Goal: Transaction & Acquisition: Purchase product/service

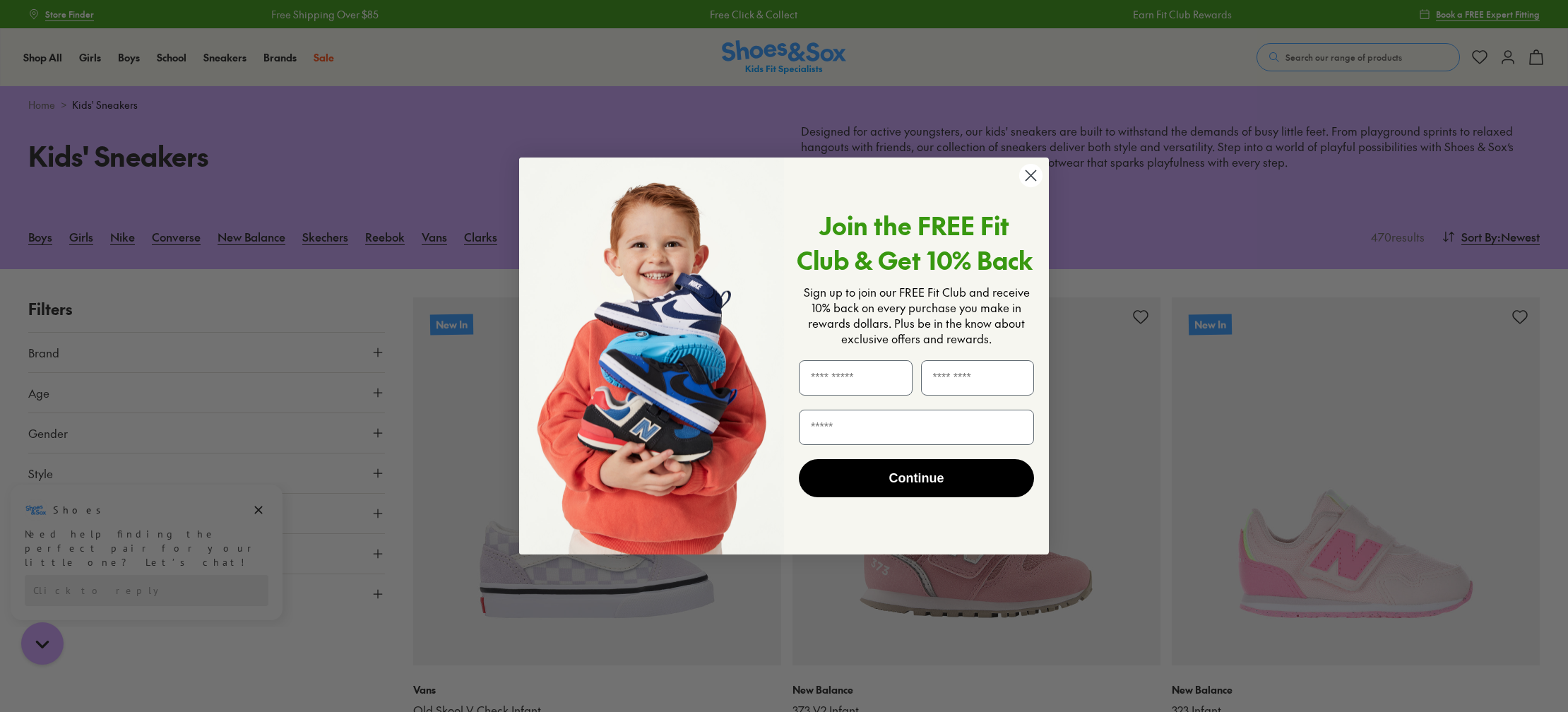
click at [1021, 178] on circle "Close dialog" at bounding box center [1030, 175] width 23 height 23
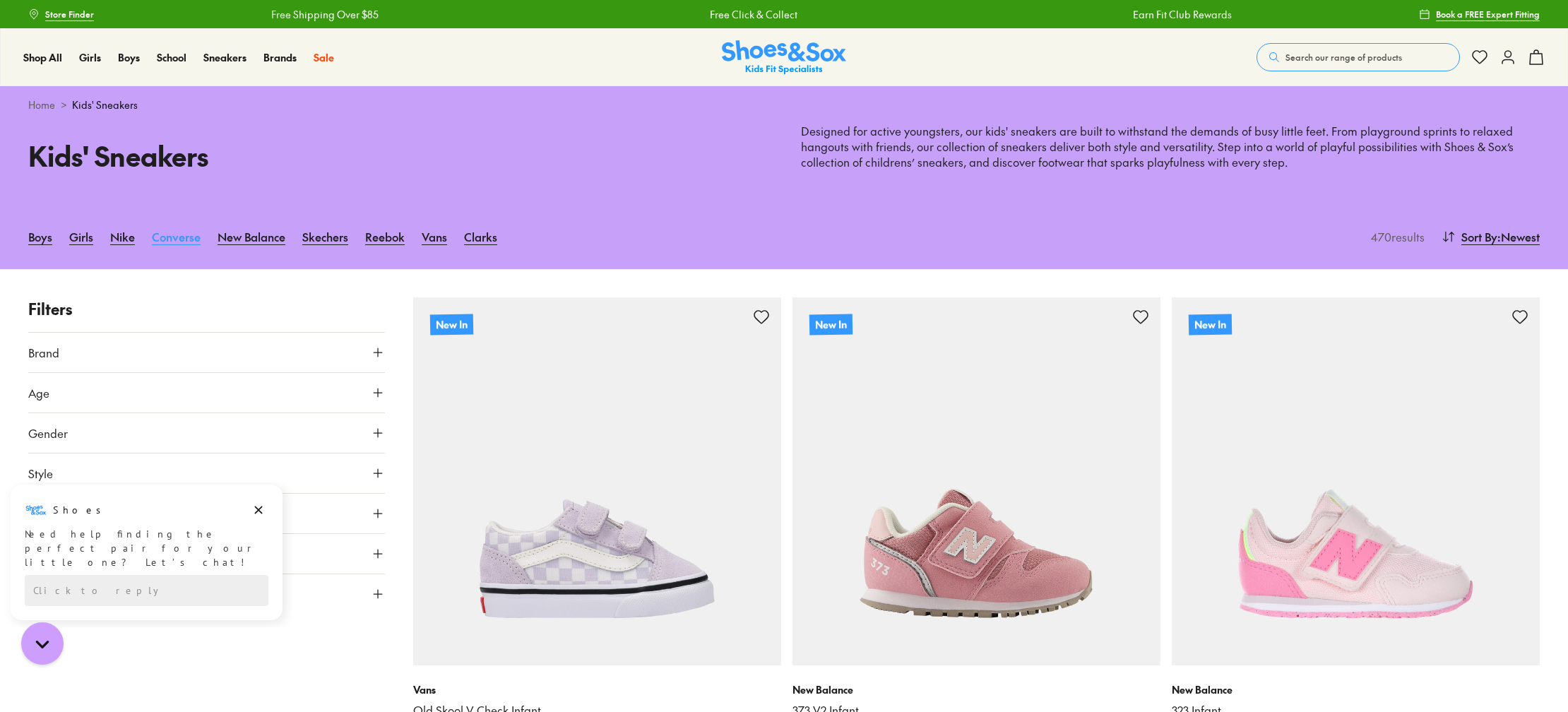
click at [187, 237] on link "Converse" at bounding box center [176, 237] width 48 height 31
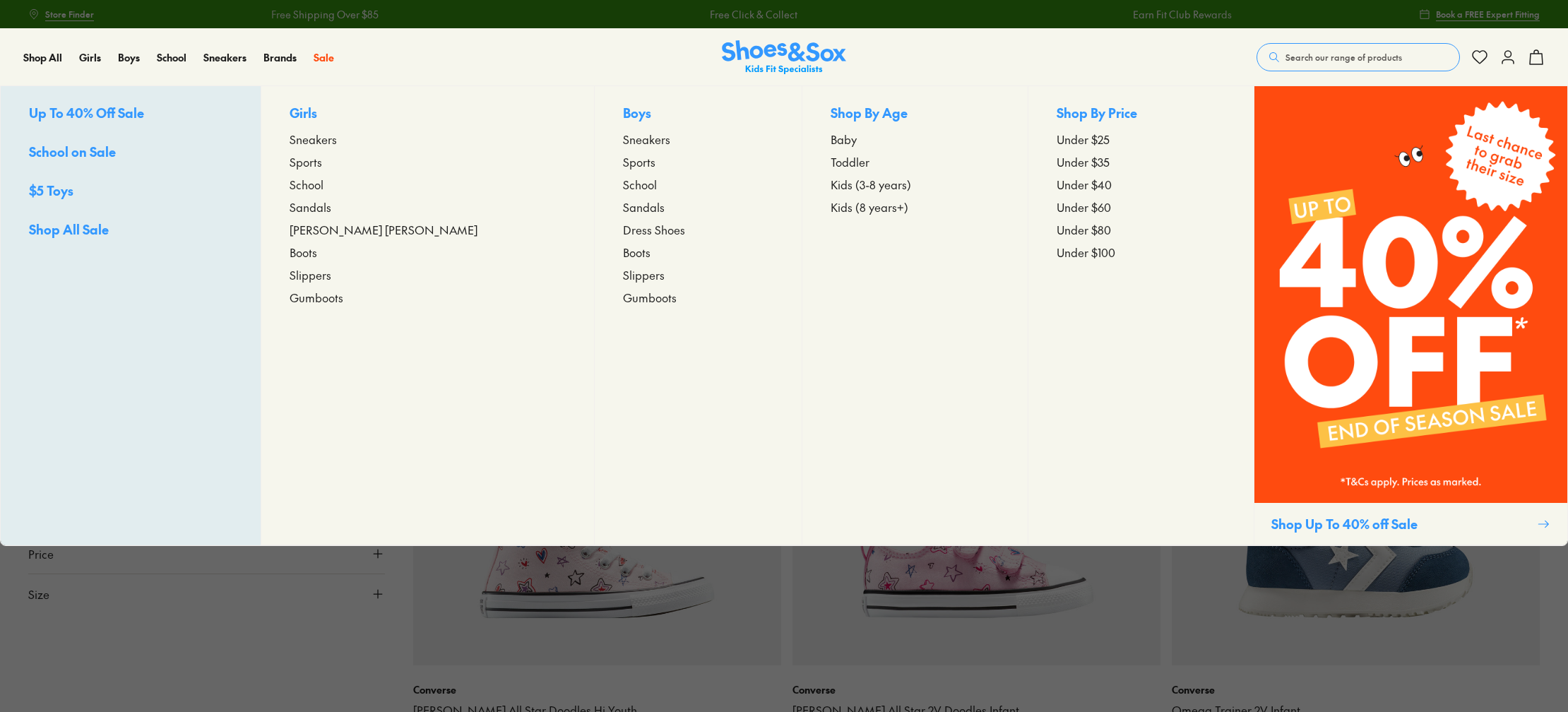
click at [623, 137] on span "Sneakers" at bounding box center [647, 139] width 48 height 17
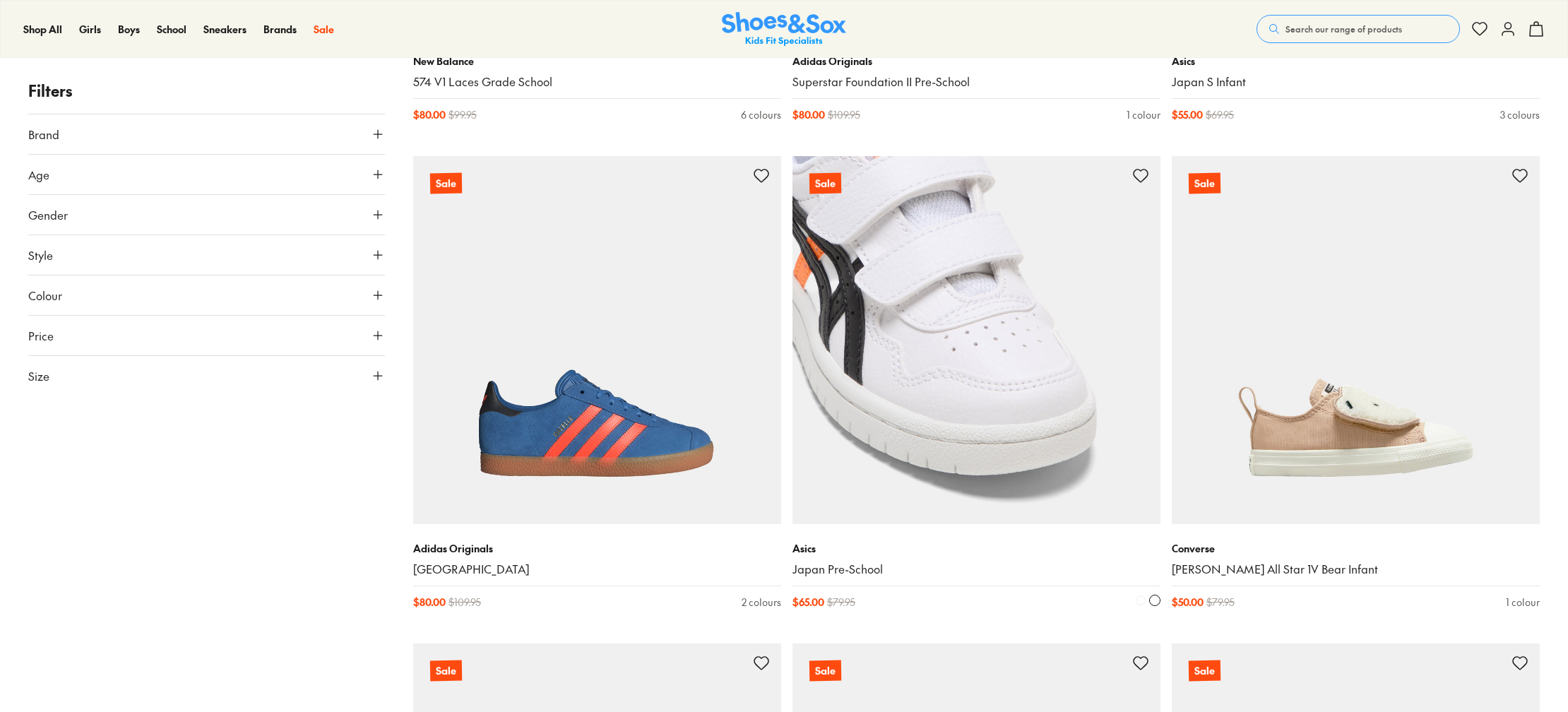
scroll to position [2079, 0]
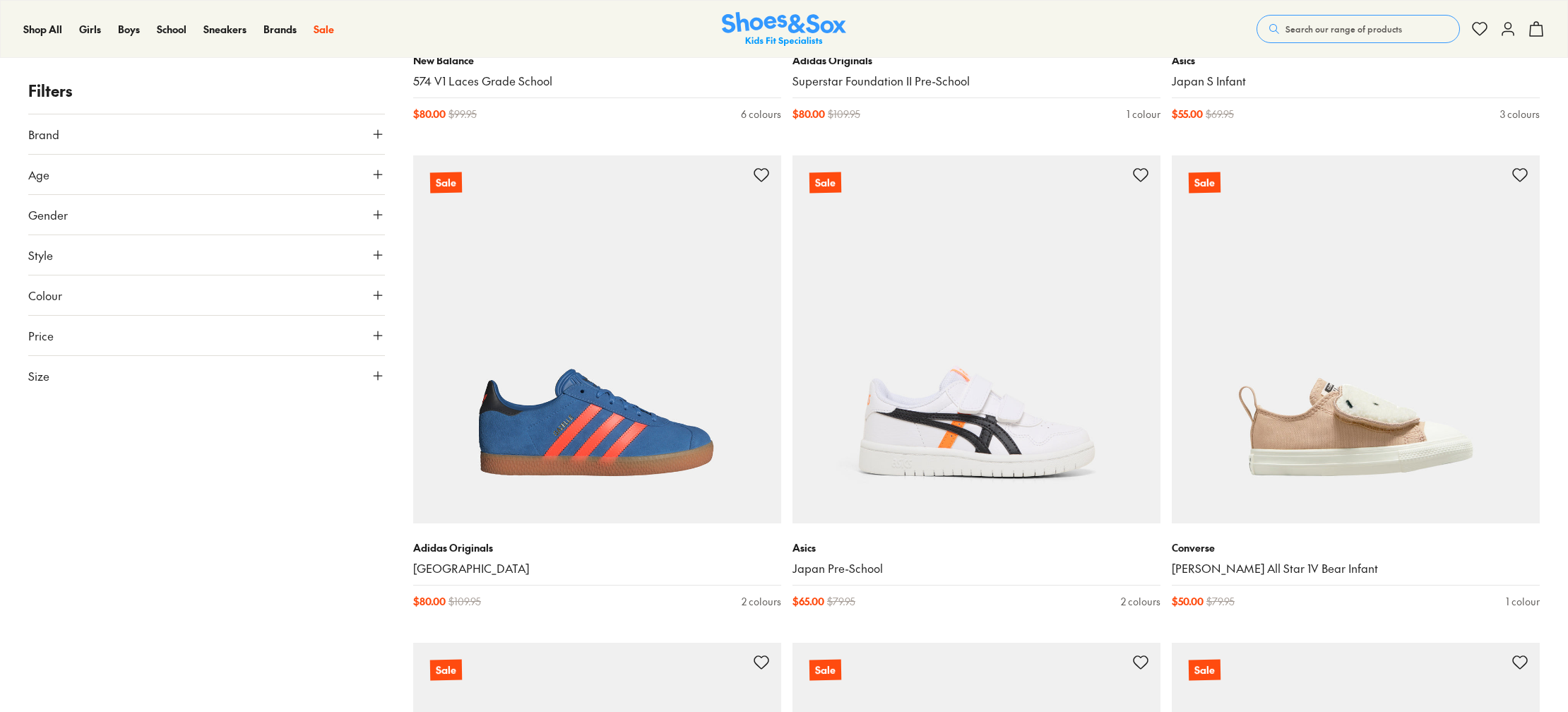
click at [82, 212] on button "Gender" at bounding box center [207, 214] width 357 height 40
click at [78, 212] on button "Gender" at bounding box center [207, 214] width 357 height 40
click at [78, 207] on button "Gender" at bounding box center [207, 214] width 357 height 40
click at [228, 258] on label "Boys" at bounding box center [207, 256] width 117 height 26
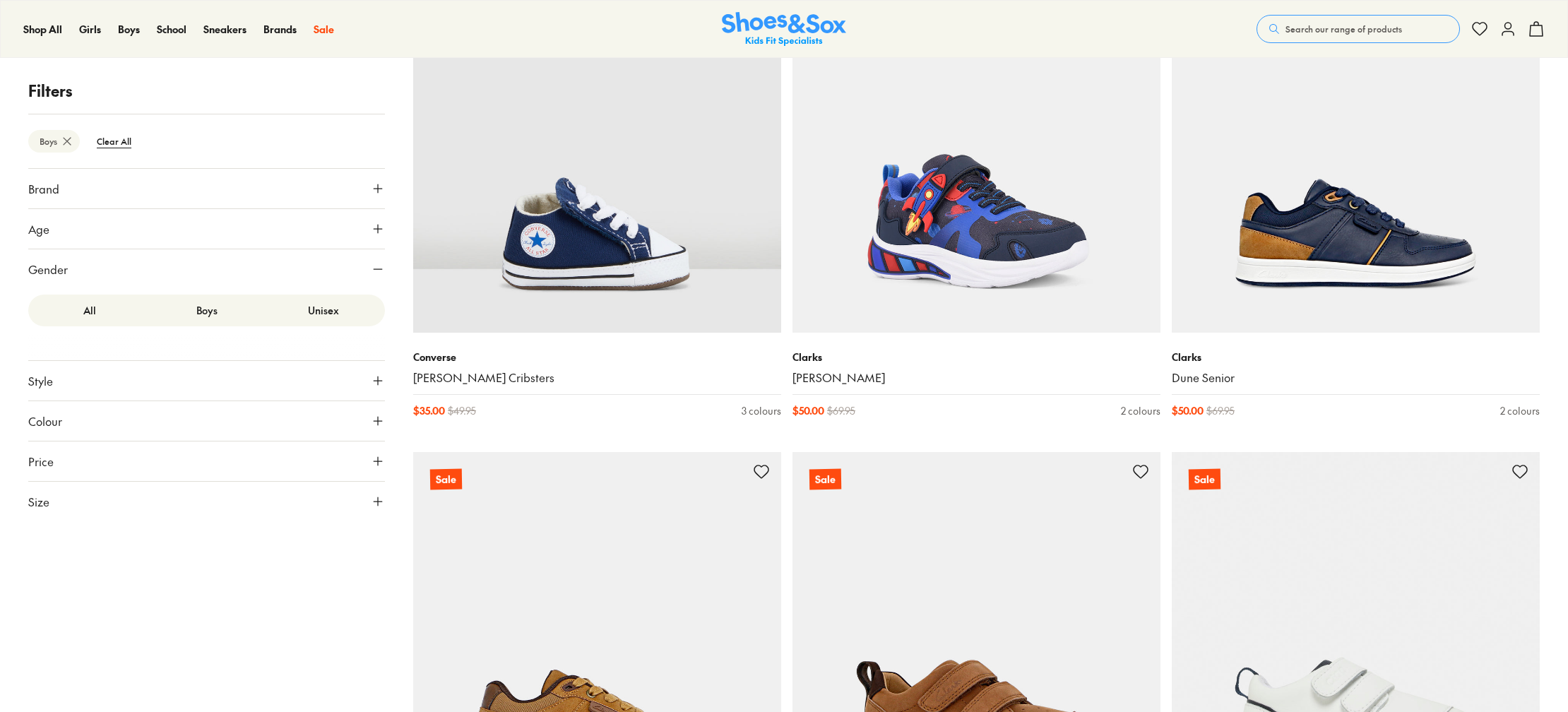
scroll to position [321, 0]
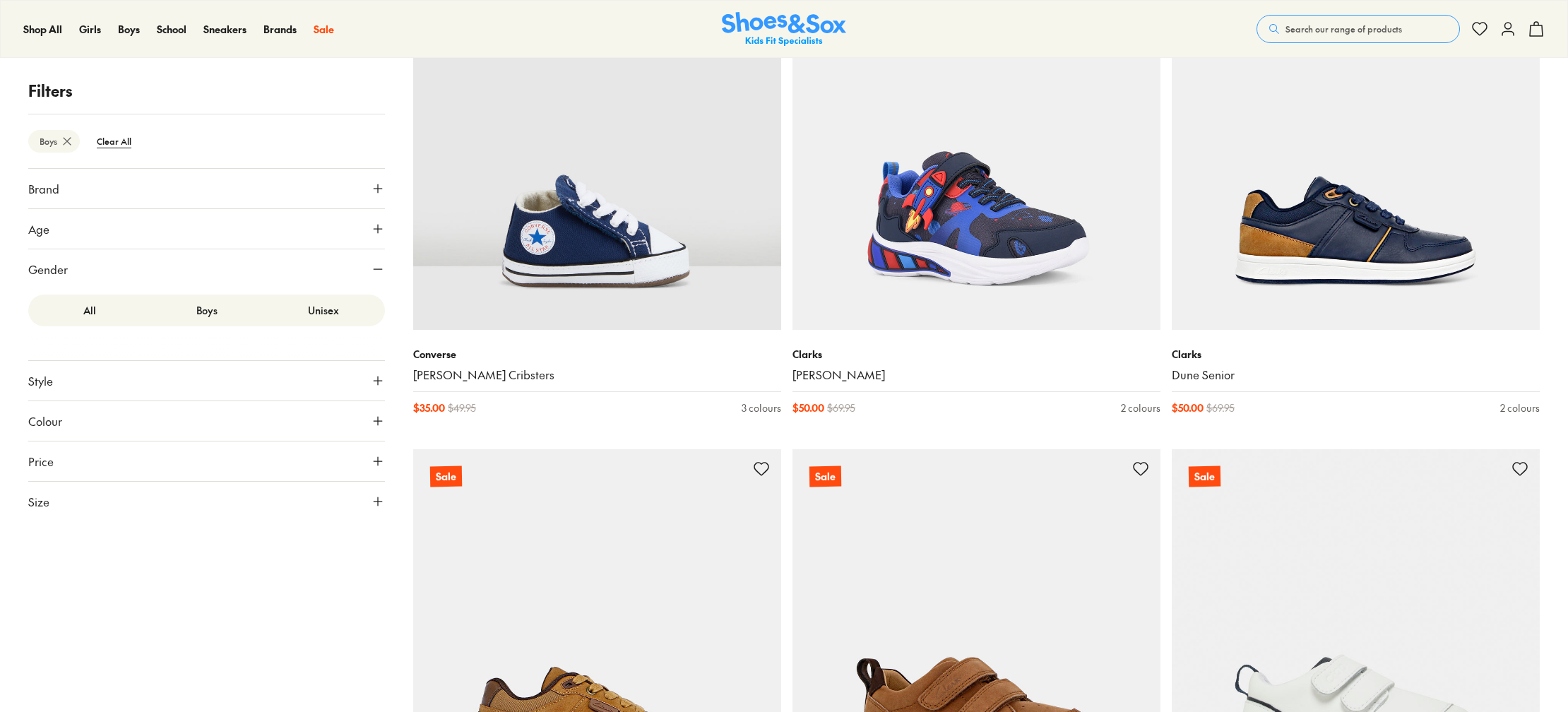
click at [78, 497] on button "Size" at bounding box center [207, 501] width 357 height 40
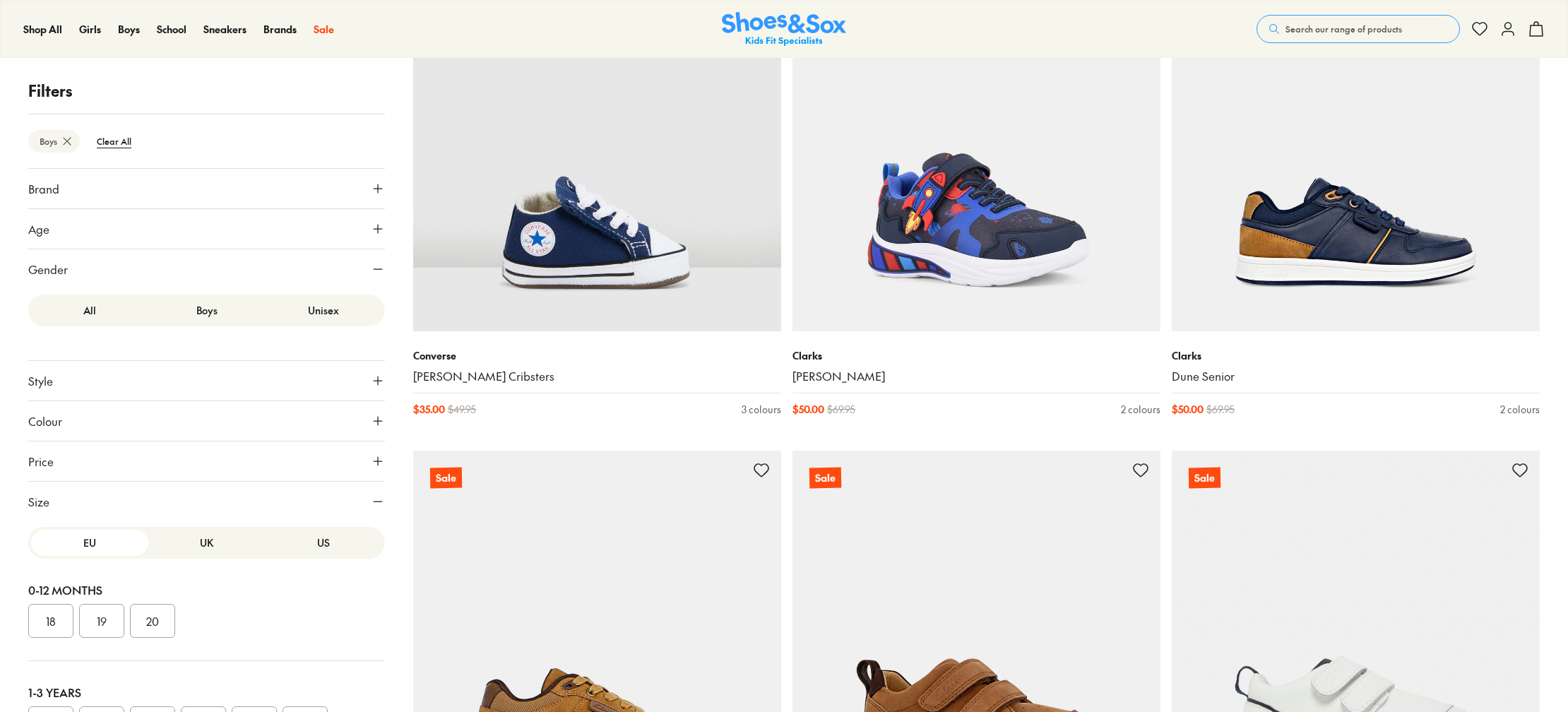
scroll to position [81, 0]
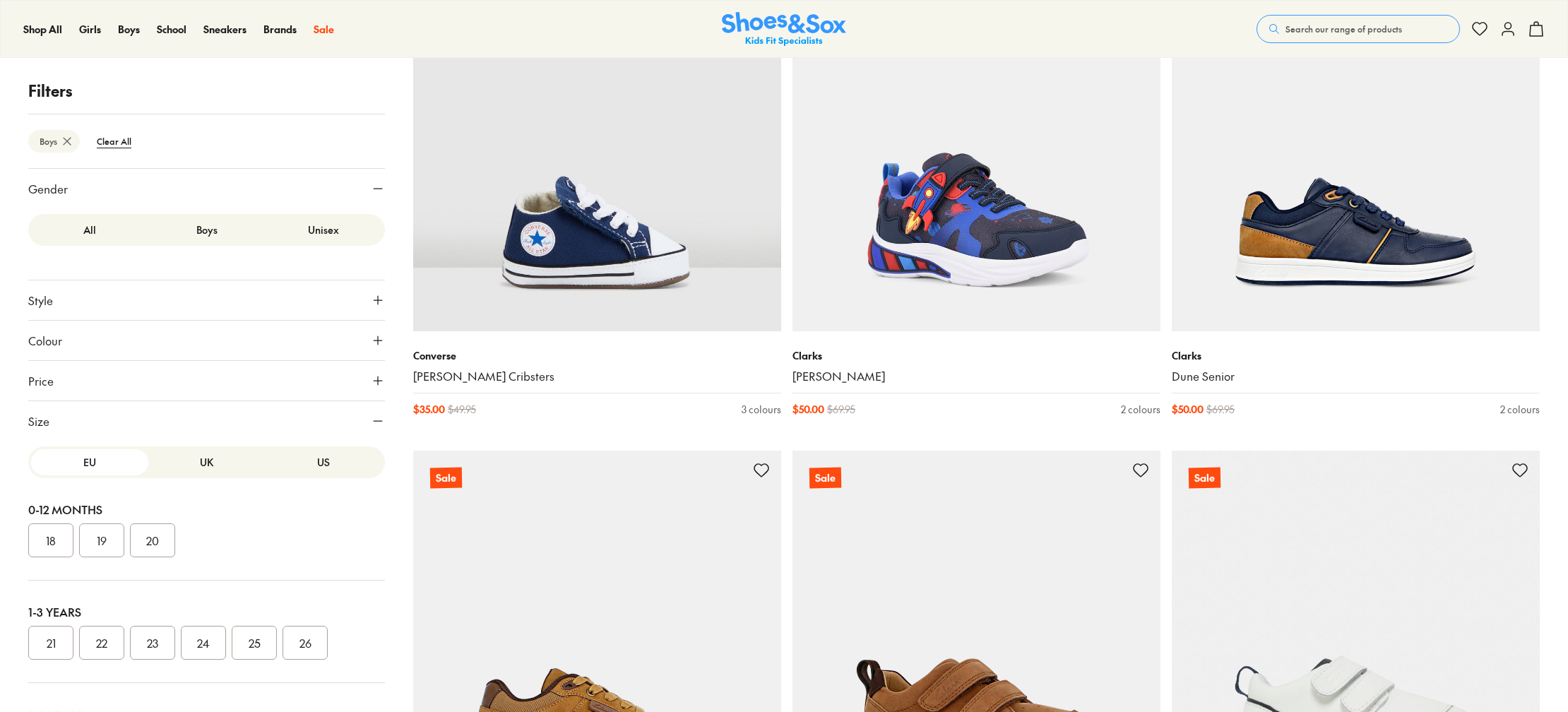
click at [257, 636] on button "25" at bounding box center [254, 643] width 45 height 34
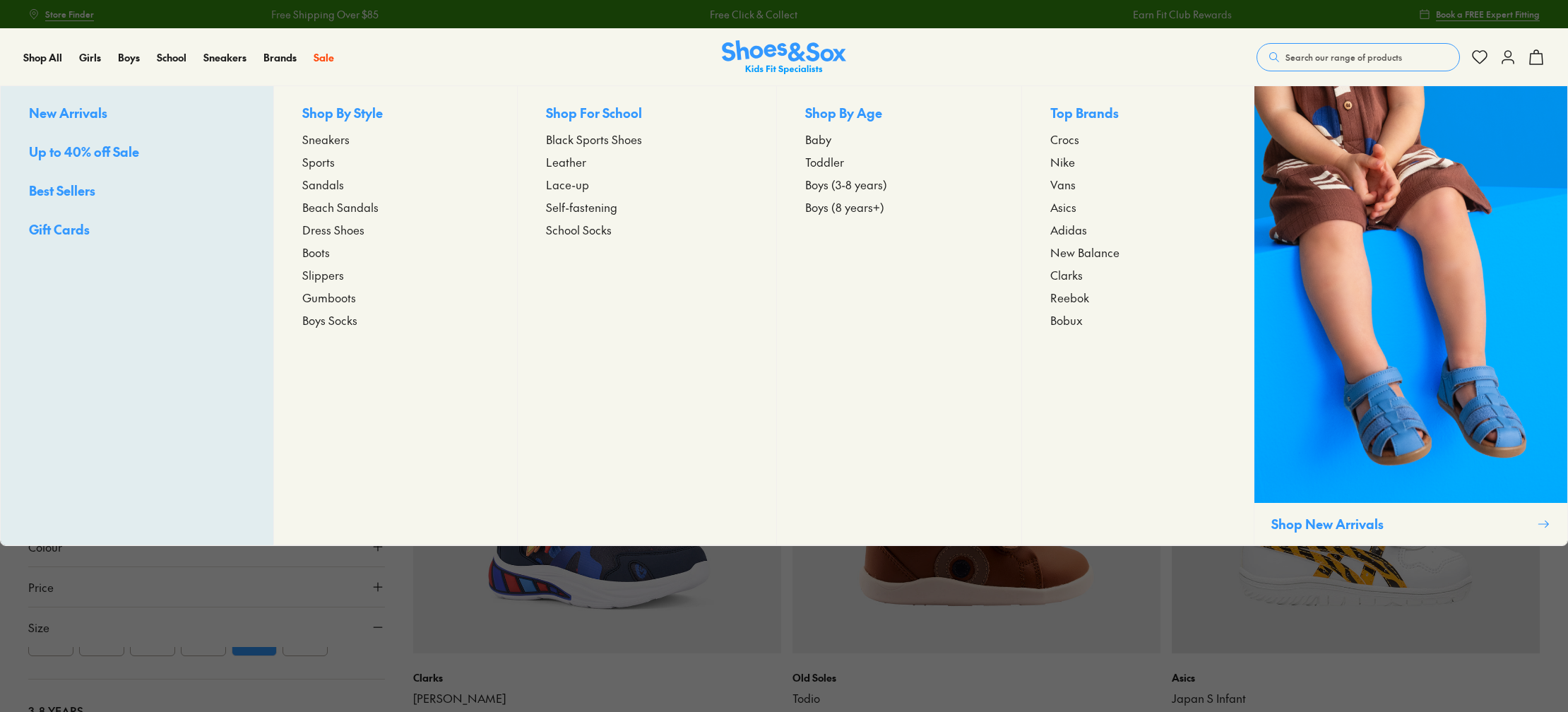
click at [1075, 183] on span "Vans" at bounding box center [1063, 184] width 25 height 17
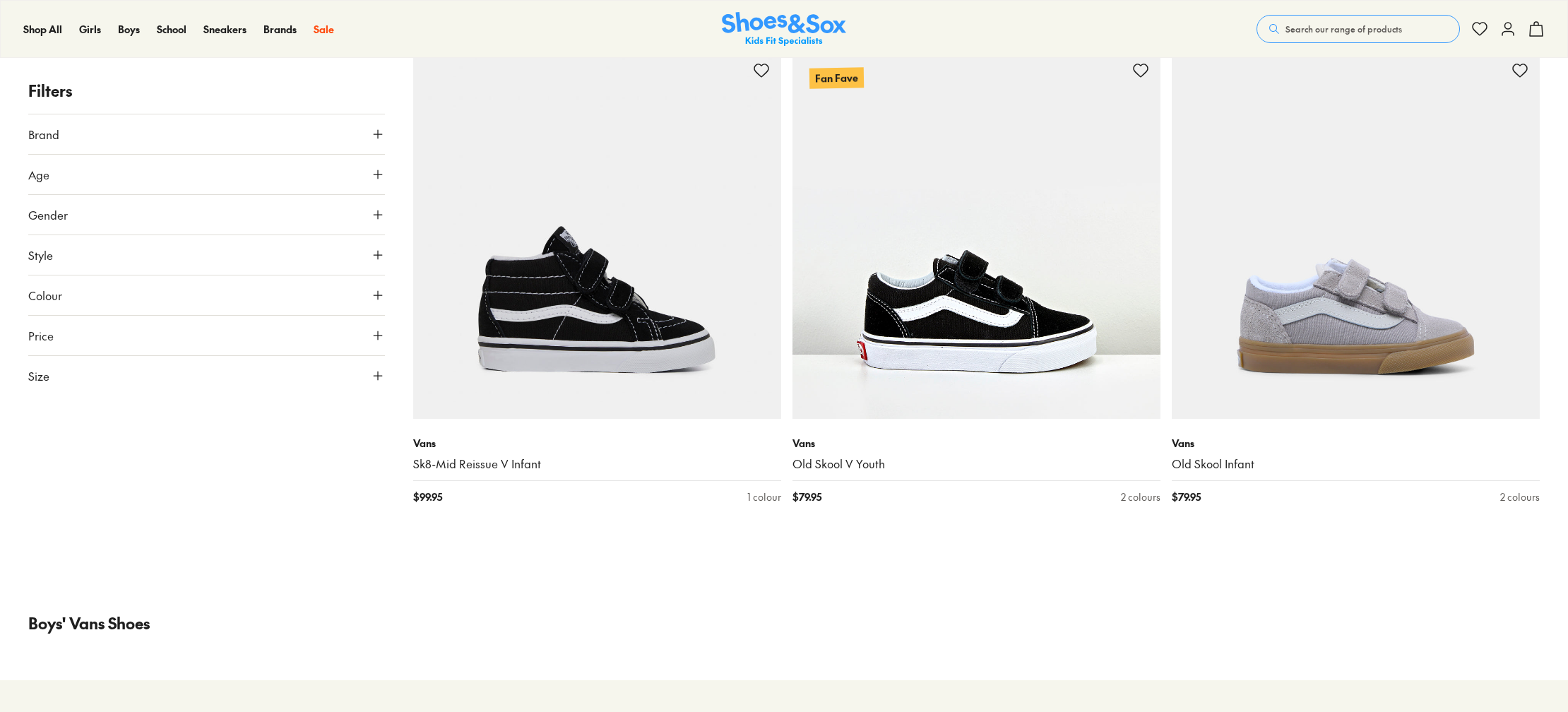
scroll to position [2673, 0]
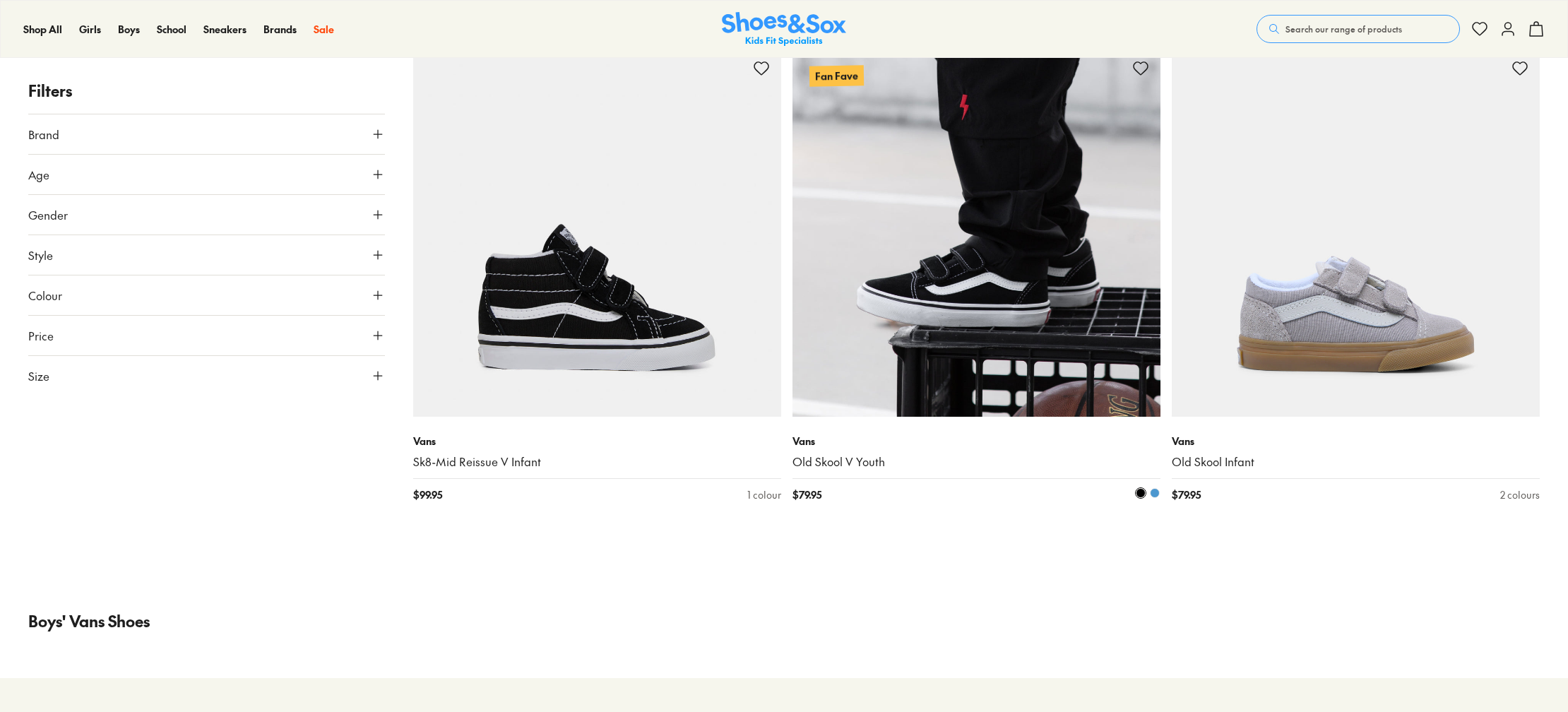
click at [926, 268] on img at bounding box center [977, 232] width 368 height 368
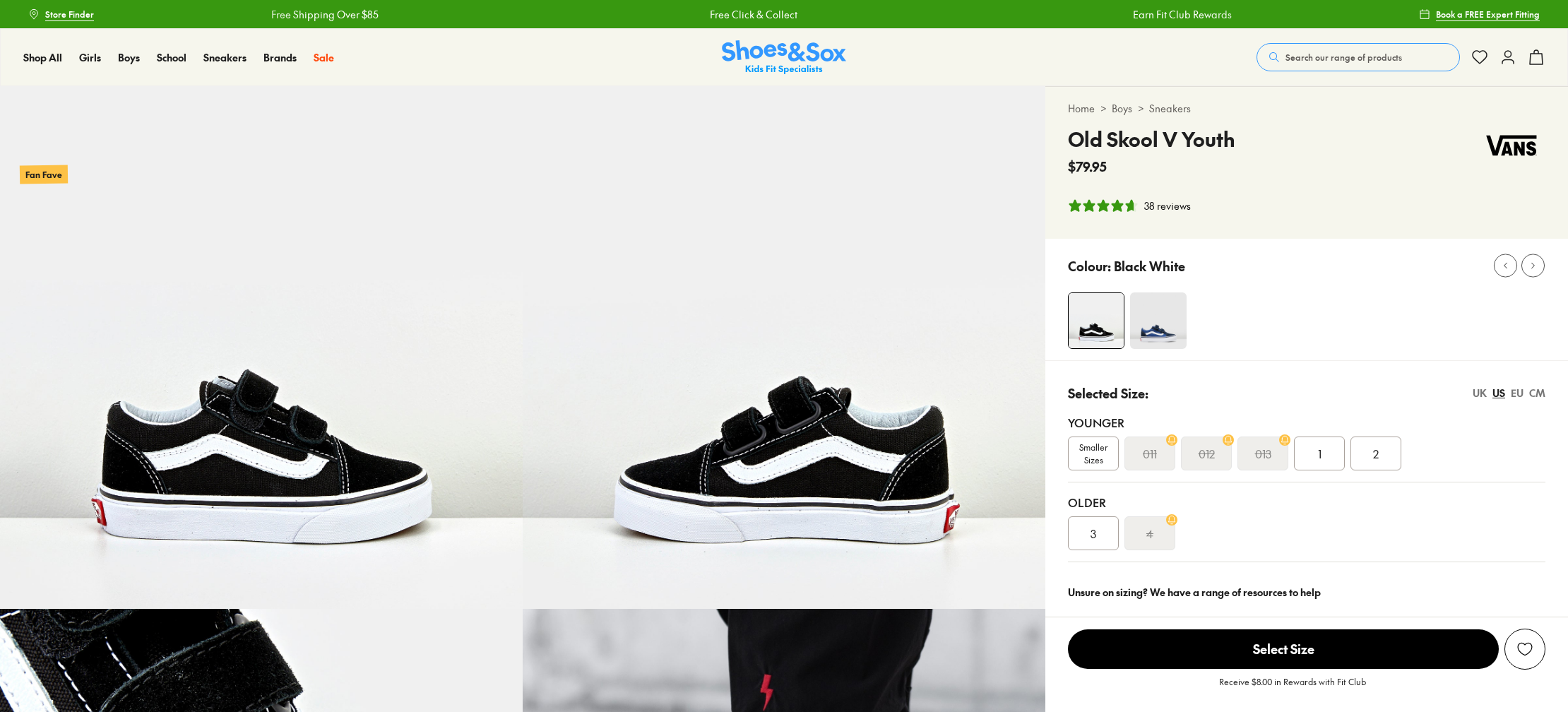
select select "*"
click at [1096, 459] on span "Smaller Sizes" at bounding box center [1093, 453] width 49 height 25
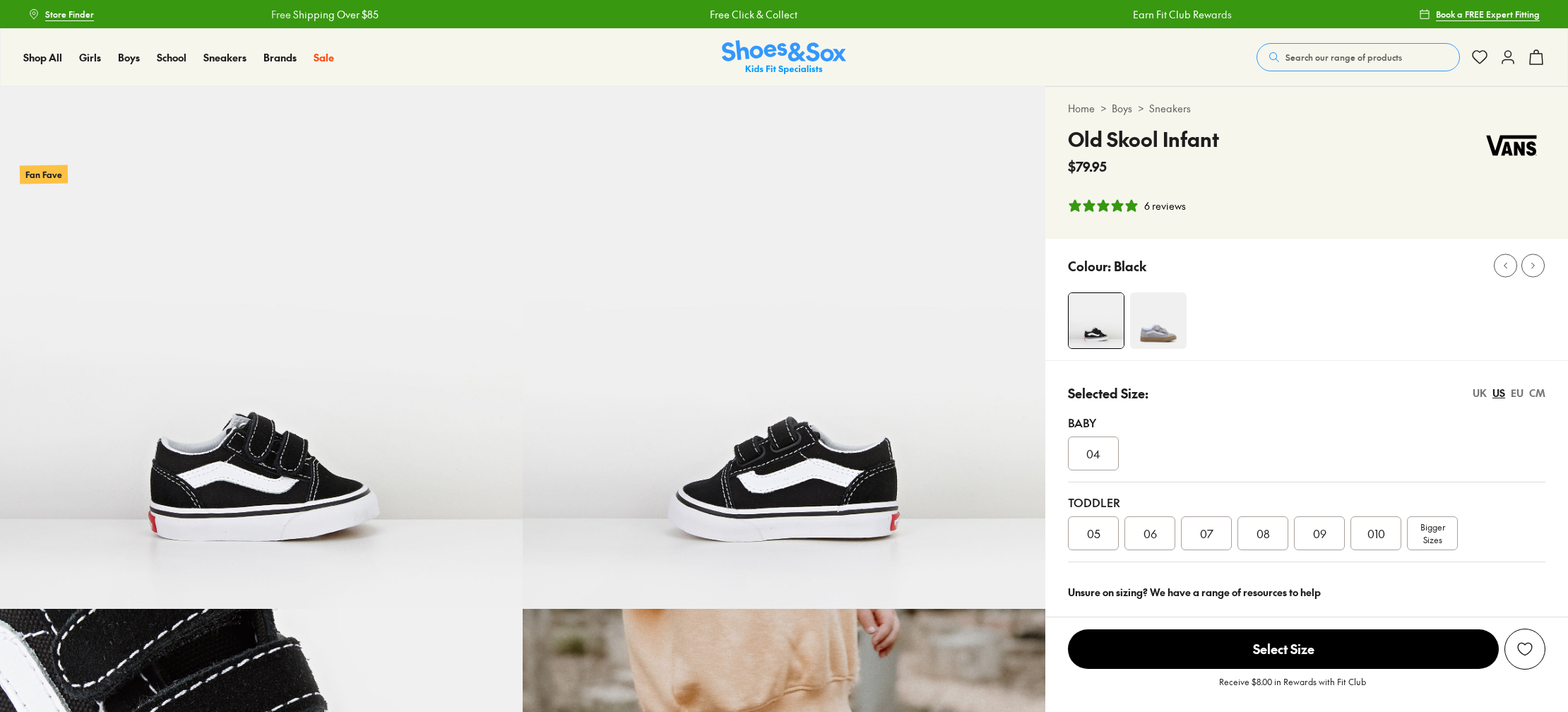
select select "*"
click at [1260, 533] on span "08" at bounding box center [1263, 533] width 14 height 17
